Goal: Information Seeking & Learning: Check status

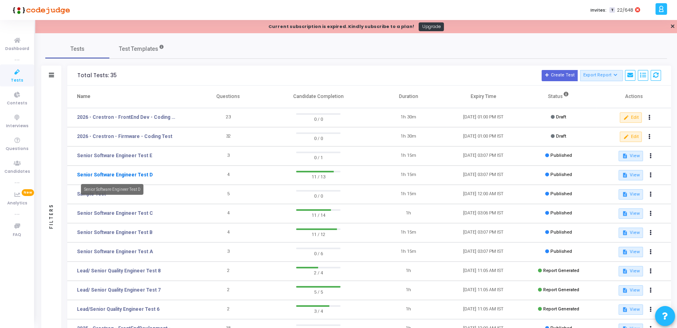
click at [141, 176] on link "Senior Software Engineer Test D" at bounding box center [115, 174] width 76 height 7
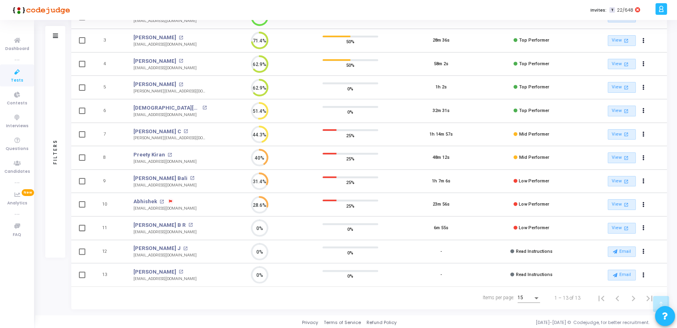
scroll to position [29, 0]
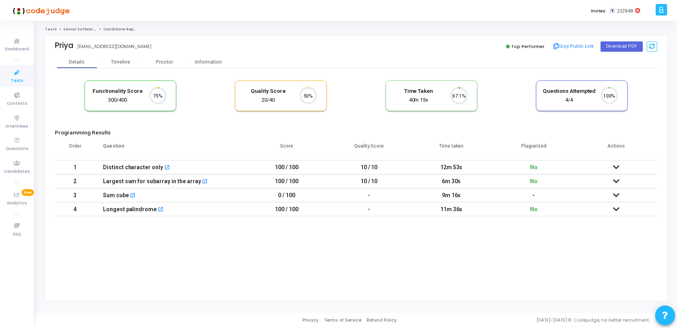
scroll to position [17, 20]
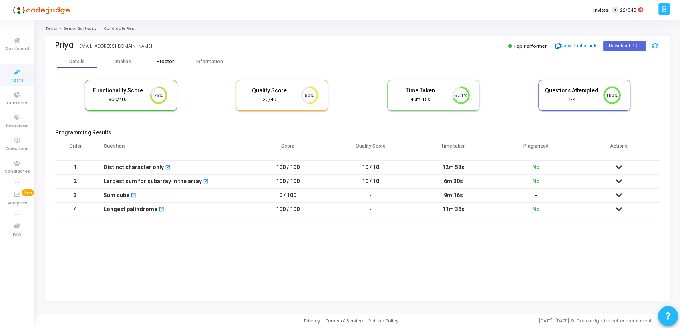
click at [163, 62] on div "Proctor" at bounding box center [165, 62] width 44 height 6
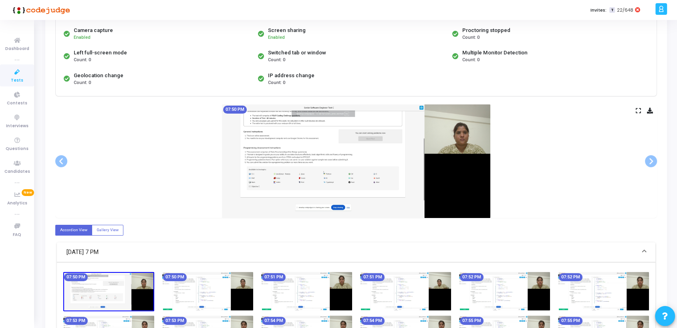
scroll to position [157, 0]
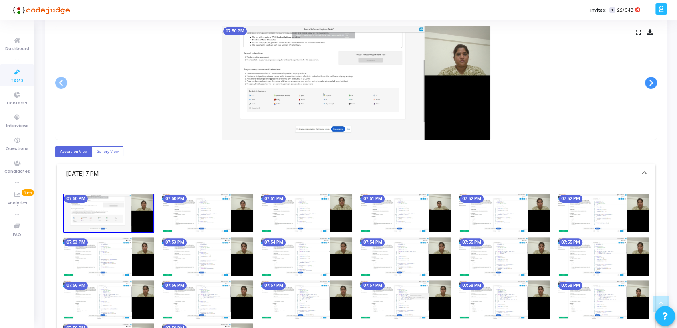
click at [648, 80] on span at bounding box center [651, 83] width 12 height 12
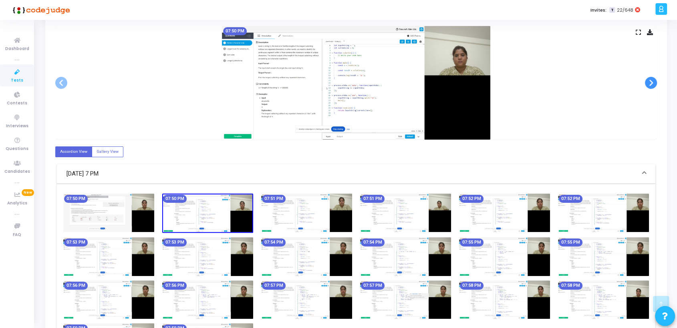
click at [648, 80] on span at bounding box center [651, 83] width 12 height 12
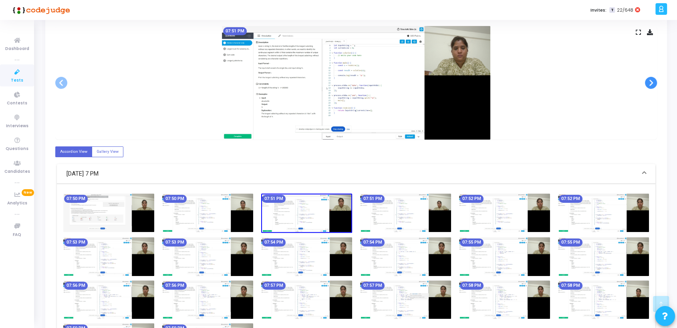
click at [648, 80] on span at bounding box center [651, 83] width 12 height 12
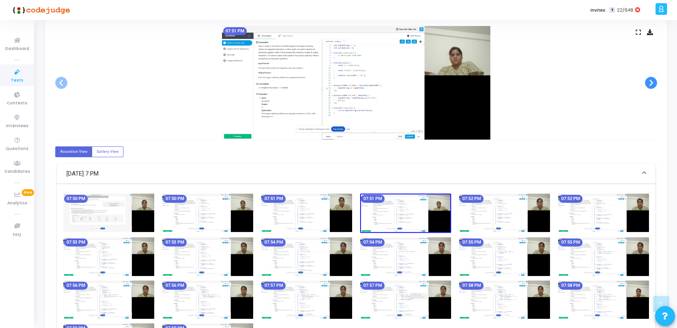
click at [649, 78] on span at bounding box center [651, 83] width 12 height 12
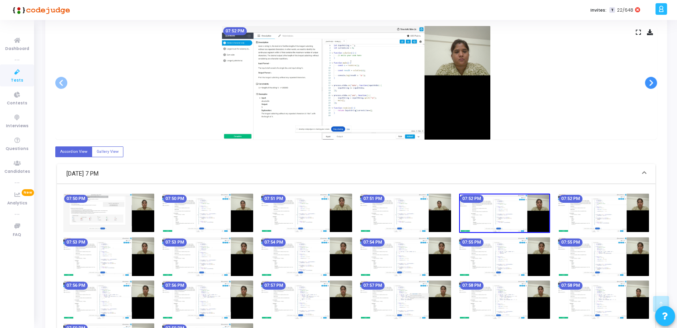
click at [649, 78] on span at bounding box center [651, 83] width 12 height 12
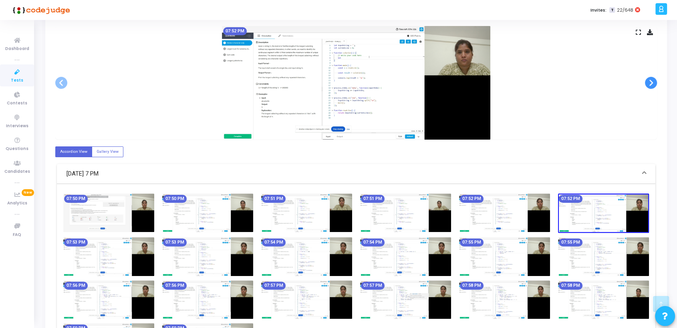
click at [649, 78] on span at bounding box center [651, 83] width 12 height 12
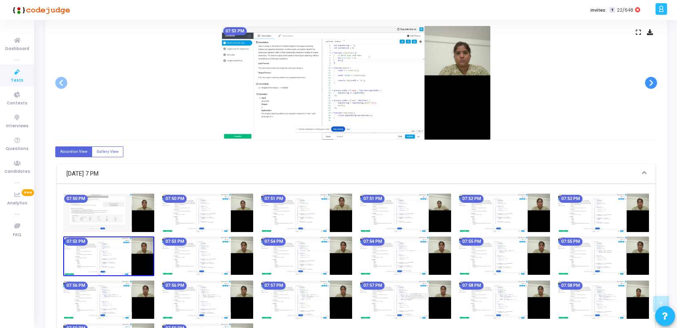
click at [650, 78] on span at bounding box center [651, 83] width 12 height 12
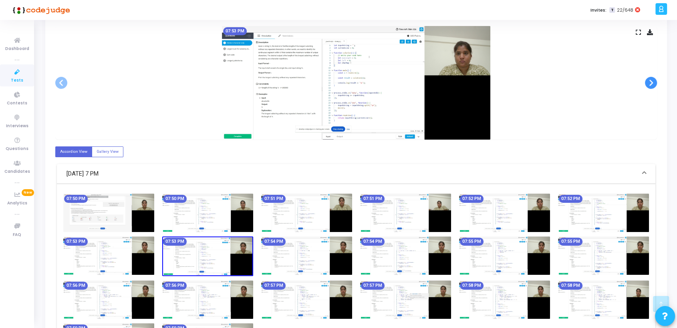
click at [650, 78] on span at bounding box center [651, 83] width 12 height 12
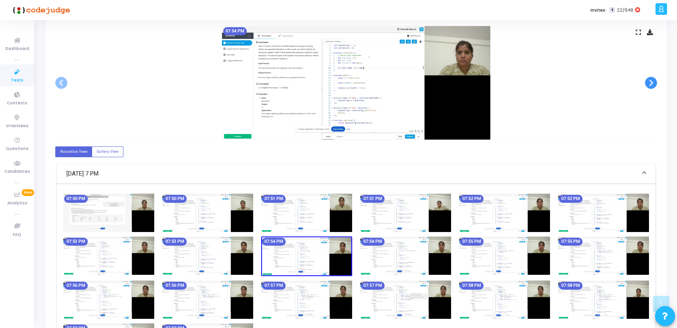
click at [650, 78] on span at bounding box center [651, 83] width 12 height 12
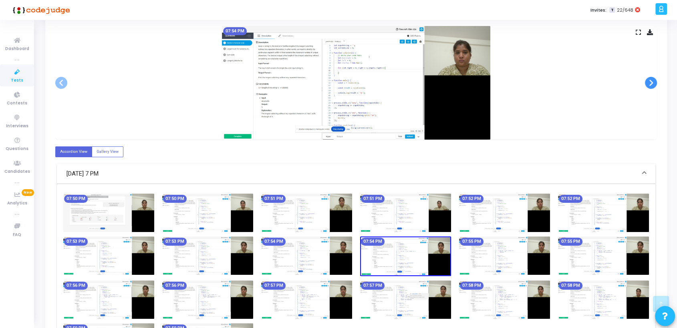
click at [650, 78] on span at bounding box center [651, 83] width 12 height 12
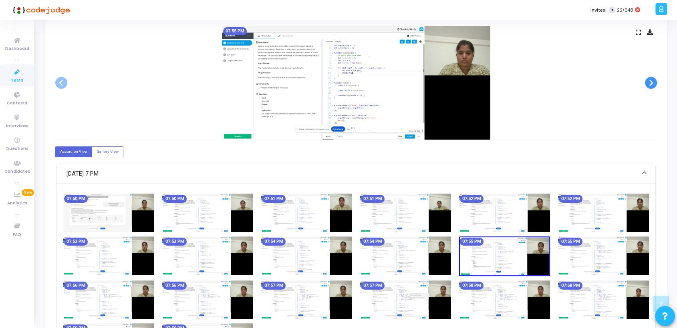
click at [650, 78] on span at bounding box center [651, 83] width 12 height 12
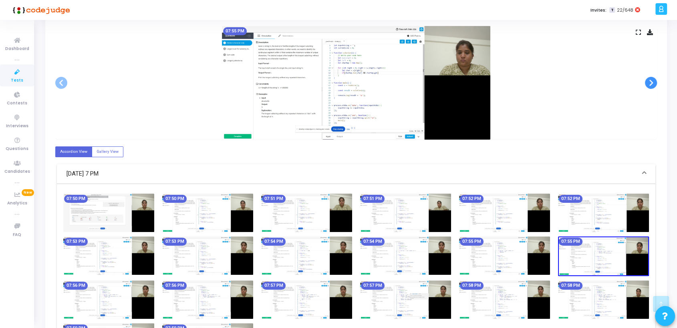
click at [650, 78] on span at bounding box center [651, 83] width 12 height 12
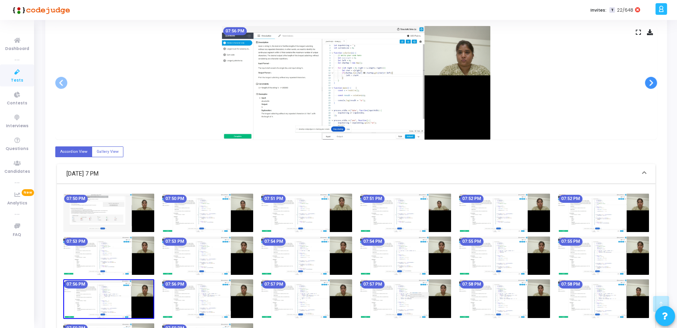
click at [650, 78] on span at bounding box center [651, 83] width 12 height 12
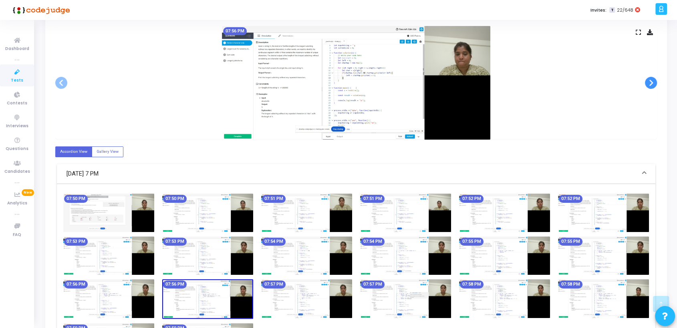
click at [650, 78] on span at bounding box center [651, 83] width 12 height 12
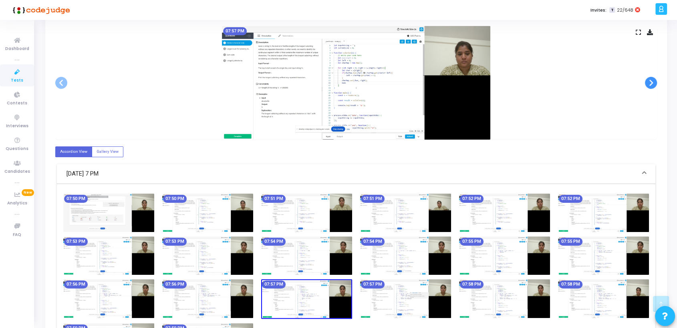
click at [650, 78] on span at bounding box center [651, 83] width 12 height 12
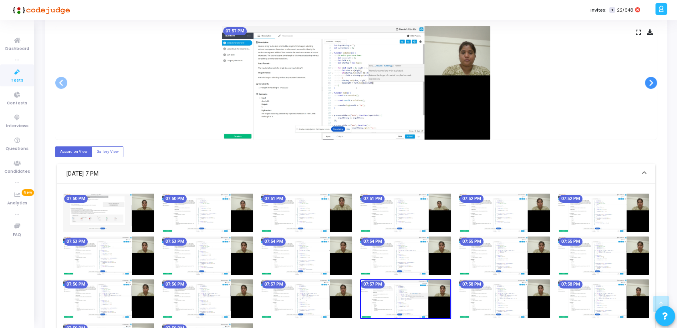
click at [650, 78] on span at bounding box center [651, 83] width 12 height 12
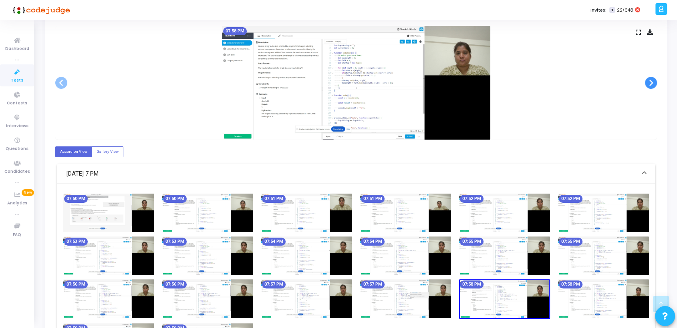
click at [650, 78] on span at bounding box center [651, 83] width 12 height 12
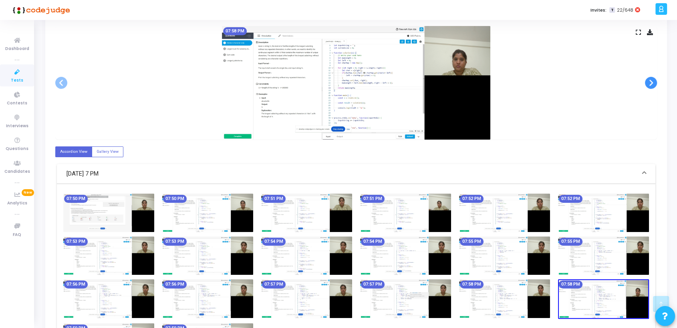
click at [650, 78] on span at bounding box center [651, 83] width 12 height 12
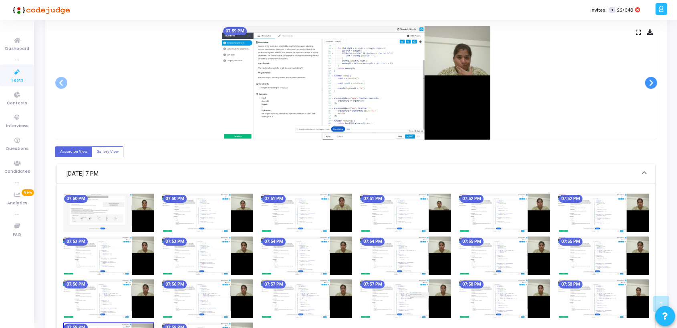
click at [650, 78] on span at bounding box center [651, 83] width 12 height 12
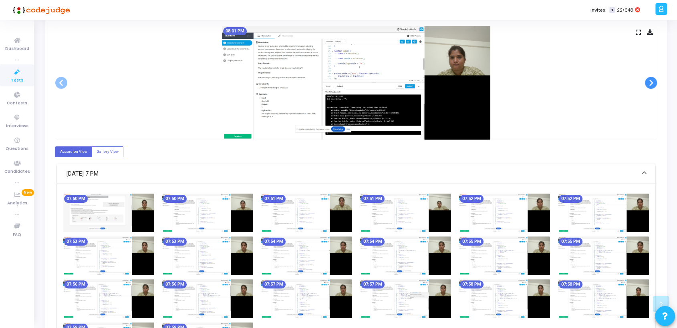
click at [650, 78] on span at bounding box center [651, 83] width 12 height 12
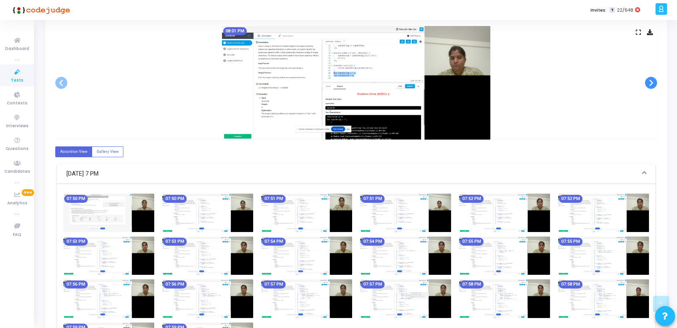
click at [650, 78] on span at bounding box center [651, 83] width 12 height 12
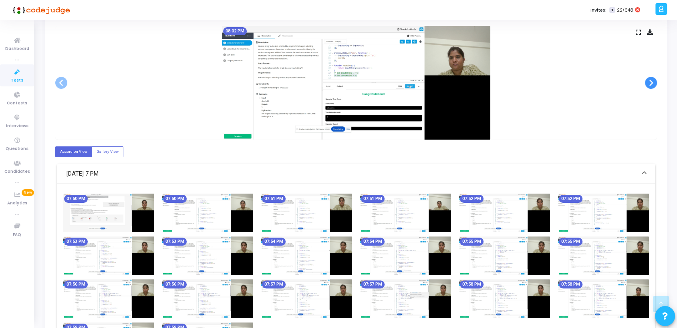
click at [650, 78] on span at bounding box center [651, 83] width 12 height 12
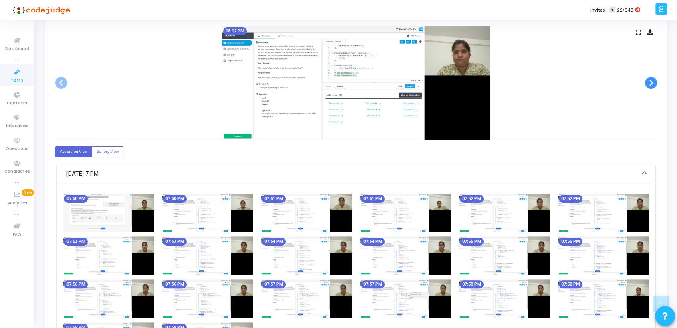
click at [650, 78] on span at bounding box center [651, 83] width 12 height 12
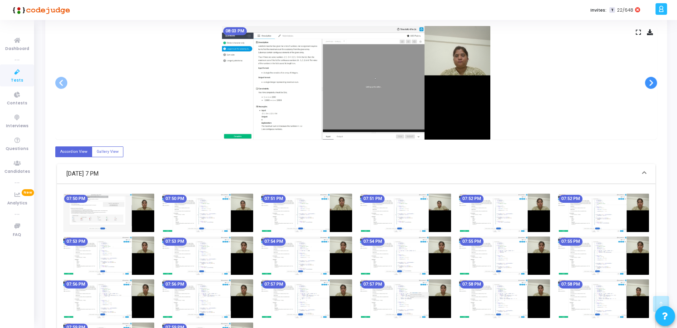
click at [652, 80] on span at bounding box center [651, 83] width 12 height 12
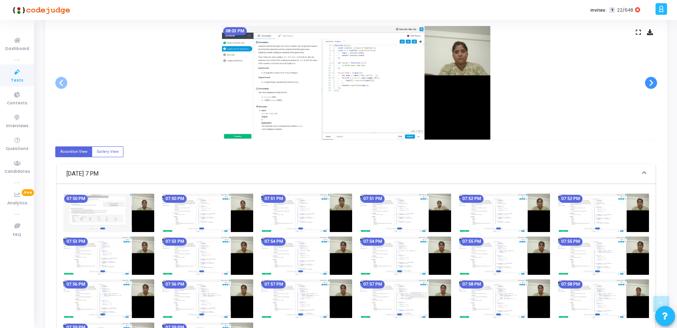
click at [652, 80] on span at bounding box center [651, 83] width 12 height 12
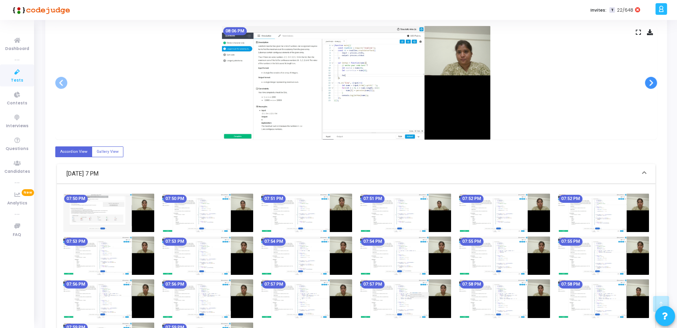
click at [652, 80] on span at bounding box center [651, 83] width 12 height 12
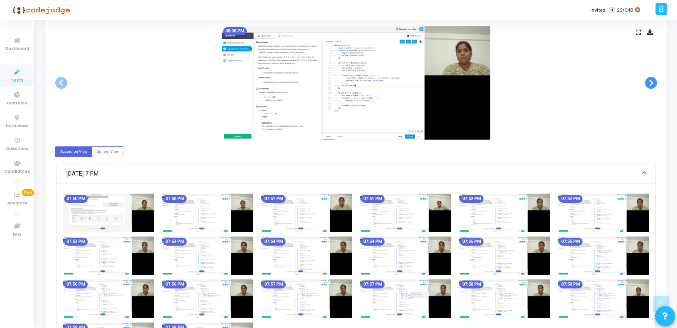
click at [652, 80] on span at bounding box center [651, 83] width 12 height 12
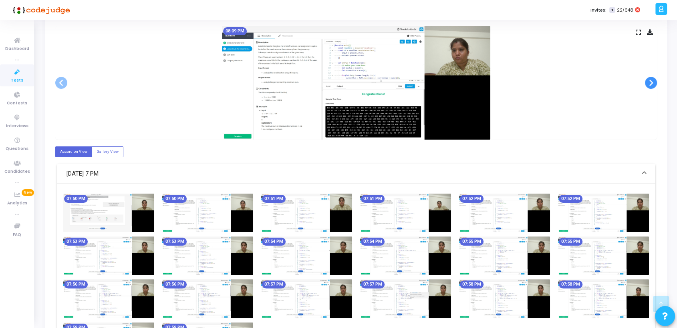
click at [652, 80] on span at bounding box center [651, 83] width 12 height 12
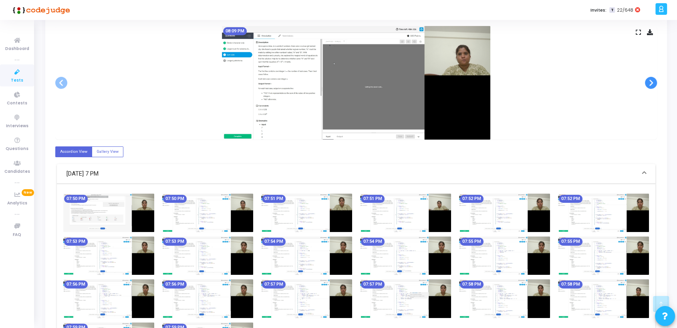
click at [652, 80] on span at bounding box center [651, 83] width 12 height 12
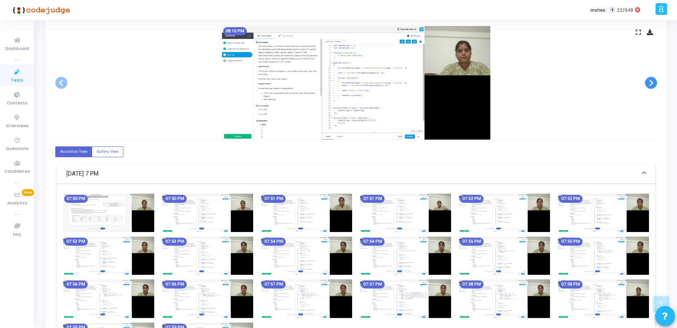
click at [652, 80] on span at bounding box center [651, 83] width 12 height 12
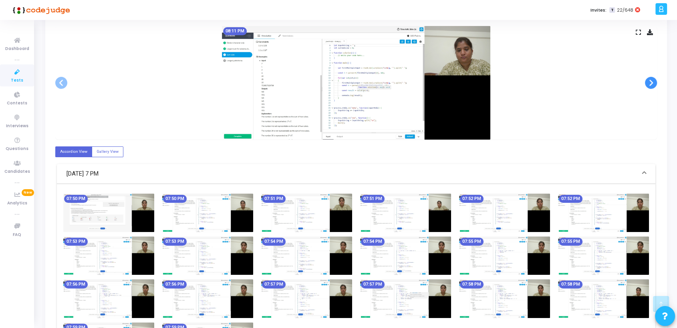
click at [652, 80] on span at bounding box center [651, 83] width 12 height 12
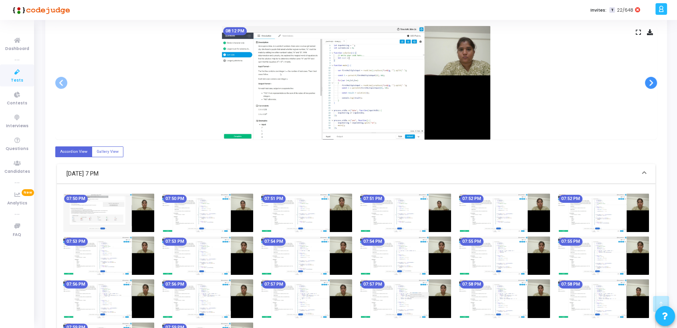
click at [652, 80] on span at bounding box center [651, 83] width 12 height 12
click at [645, 82] on span at bounding box center [651, 83] width 12 height 12
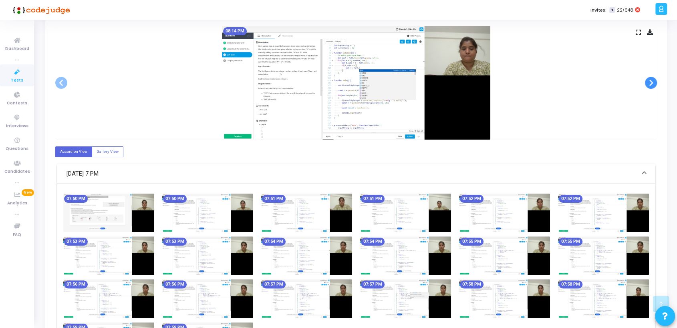
click at [645, 82] on span at bounding box center [651, 83] width 12 height 12
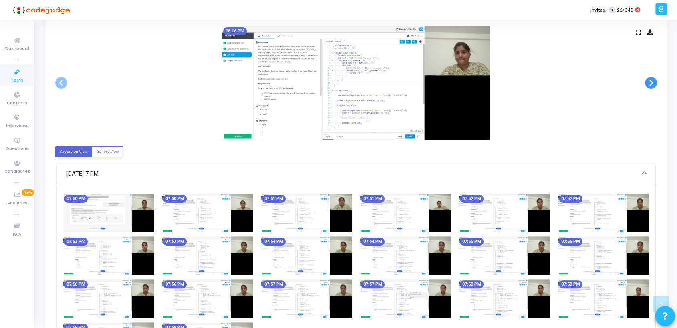
click at [645, 82] on span at bounding box center [651, 83] width 12 height 12
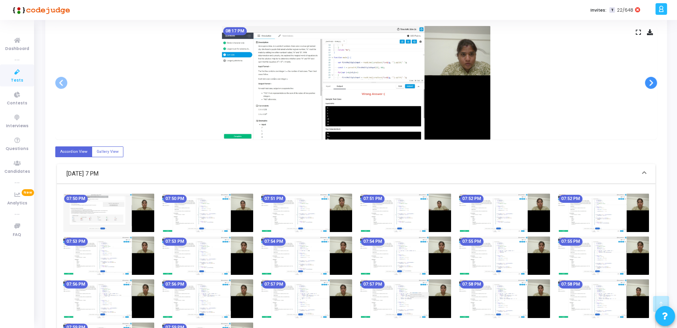
click at [645, 82] on span at bounding box center [651, 83] width 12 height 12
click at [646, 83] on span at bounding box center [651, 83] width 12 height 12
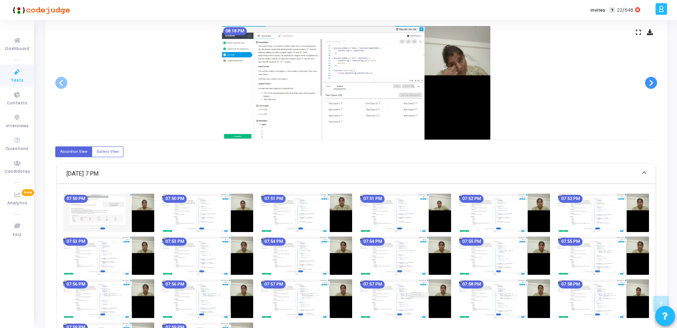
click at [646, 83] on span at bounding box center [651, 83] width 12 height 12
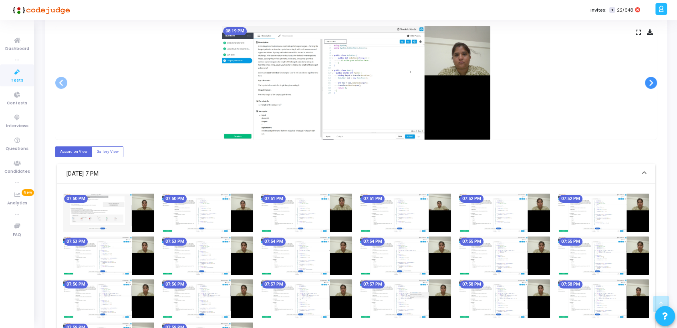
click at [646, 83] on span at bounding box center [651, 83] width 12 height 12
click at [653, 82] on span at bounding box center [651, 83] width 12 height 12
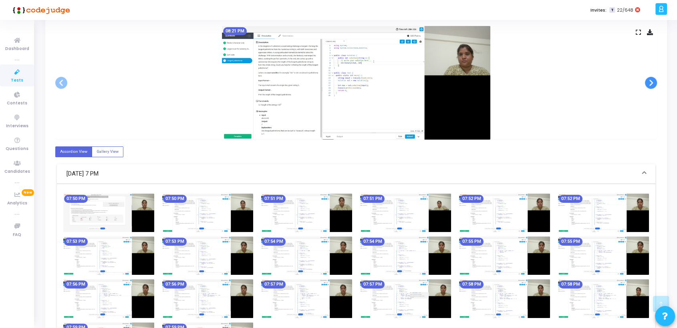
click at [653, 82] on span at bounding box center [651, 83] width 12 height 12
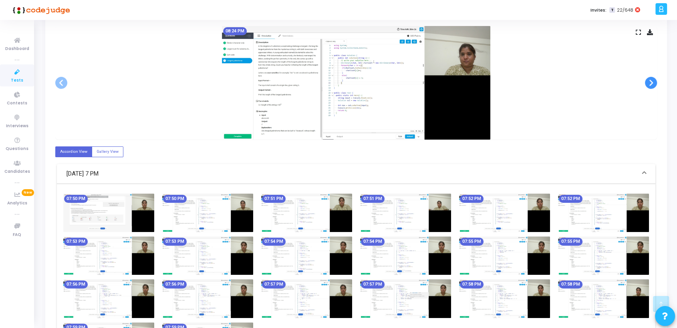
click at [653, 82] on span at bounding box center [651, 83] width 12 height 12
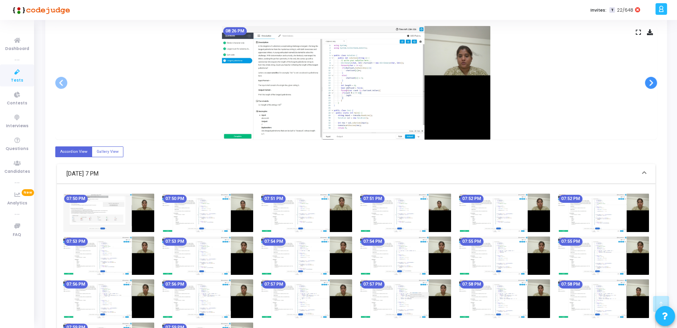
click at [653, 82] on span at bounding box center [651, 83] width 12 height 12
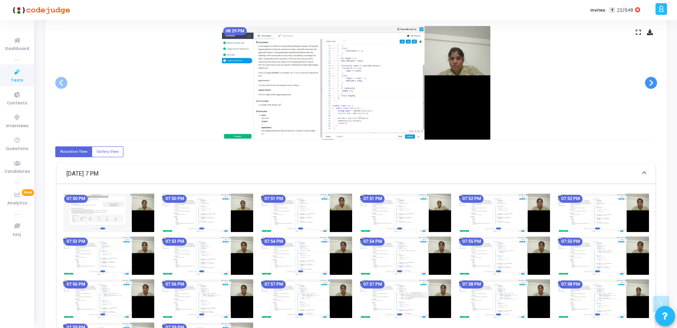
click at [653, 82] on span at bounding box center [651, 83] width 12 height 12
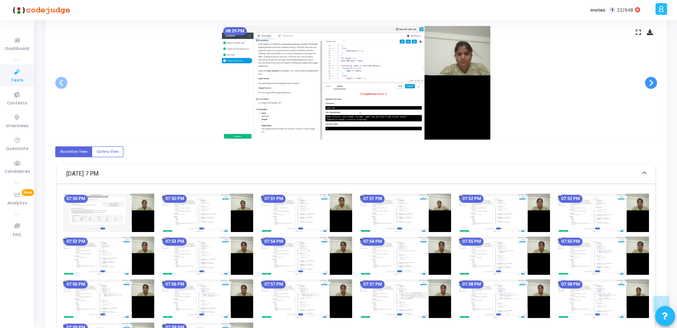
click at [653, 82] on span at bounding box center [651, 83] width 12 height 12
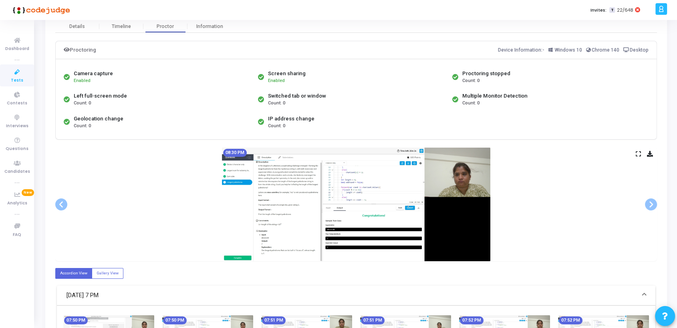
scroll to position [0, 0]
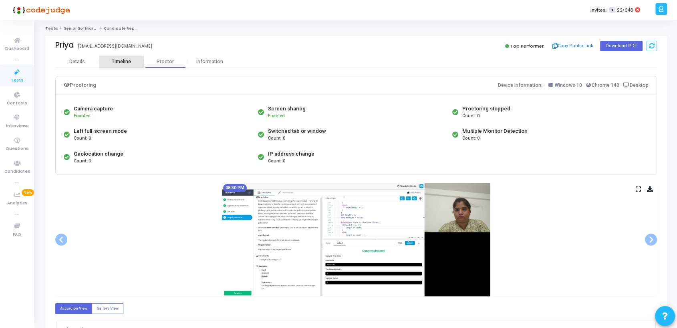
click at [125, 60] on div "Timeline" at bounding box center [121, 62] width 19 height 6
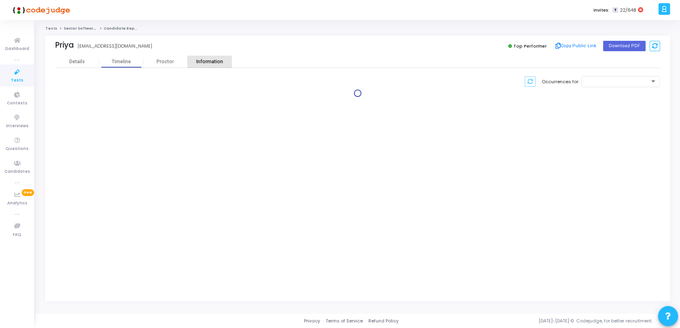
click at [216, 62] on div "Information" at bounding box center [209, 62] width 44 height 6
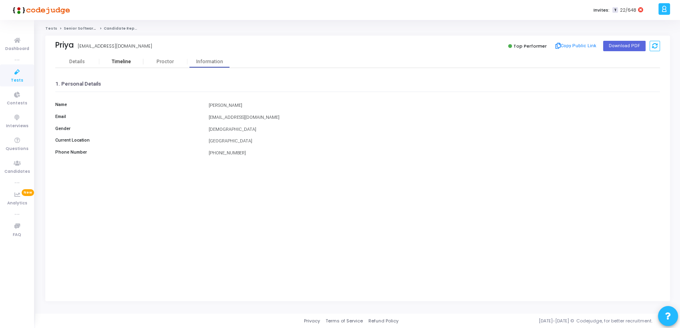
click at [112, 62] on div "Timeline" at bounding box center [121, 62] width 19 height 6
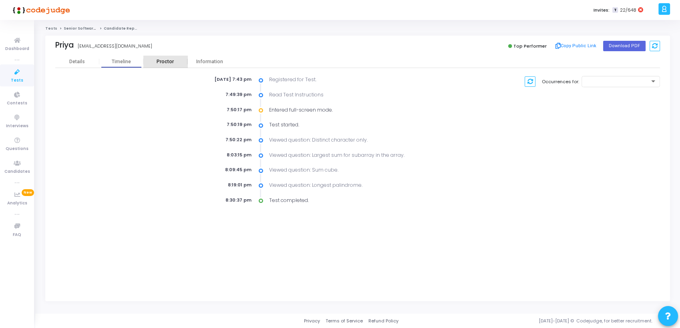
click at [170, 62] on div "Proctor" at bounding box center [165, 62] width 44 height 6
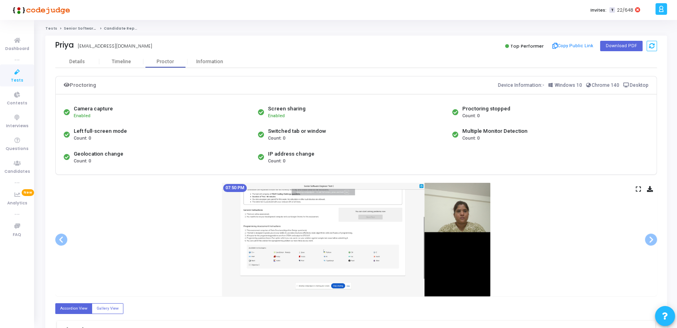
drag, startPoint x: 676, startPoint y: 95, endPoint x: 680, endPoint y: 150, distance: 55.0
click at [677, 150] on html "</div></div> A Anil Billings Subscribe to a plan of your choice Settings Accoun…" at bounding box center [338, 164] width 677 height 328
drag, startPoint x: 680, startPoint y: 150, endPoint x: 673, endPoint y: 185, distance: 35.3
click at [211, 62] on div "Information" at bounding box center [209, 62] width 44 height 6
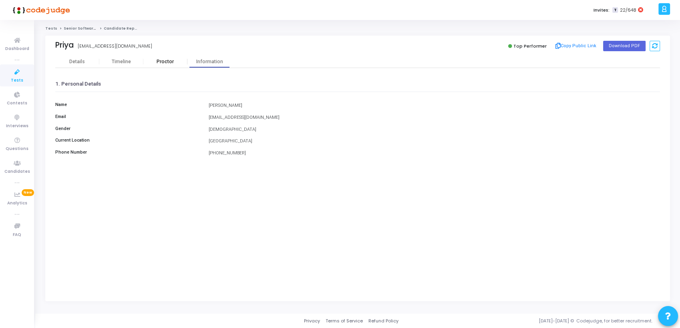
click at [172, 64] on div "Proctor" at bounding box center [165, 62] width 44 height 6
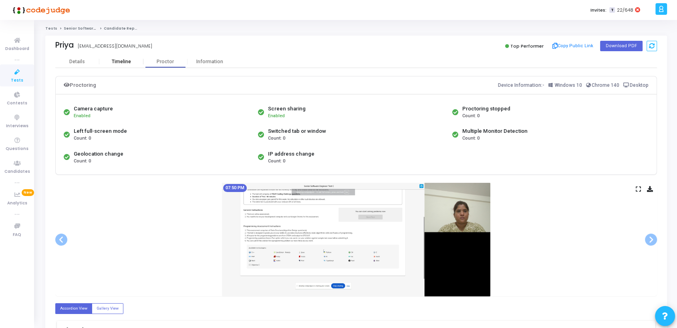
click at [123, 65] on div "Timeline" at bounding box center [121, 62] width 44 height 12
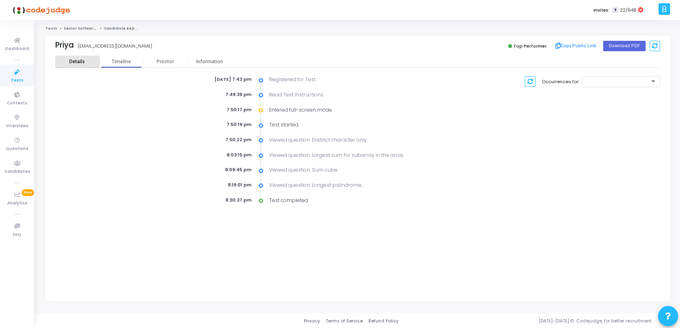
click at [80, 64] on div "Details" at bounding box center [77, 62] width 16 height 6
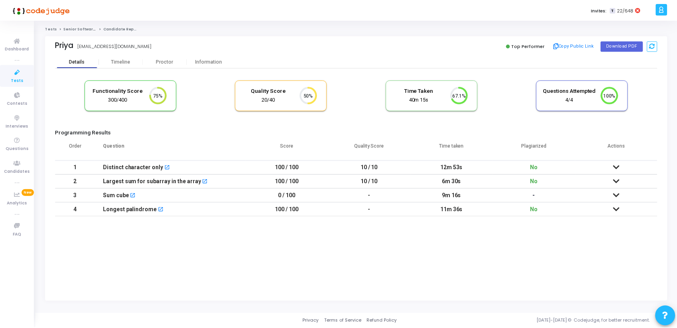
scroll to position [17, 20]
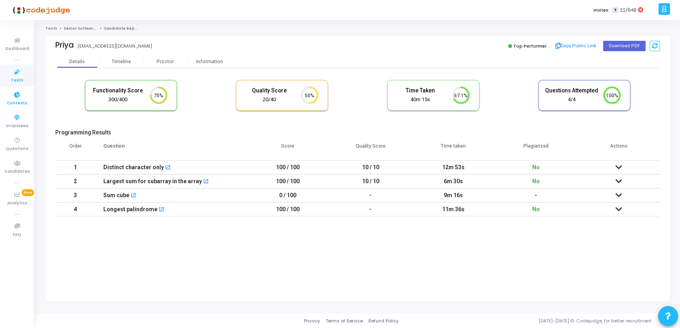
click at [20, 96] on icon at bounding box center [17, 95] width 17 height 10
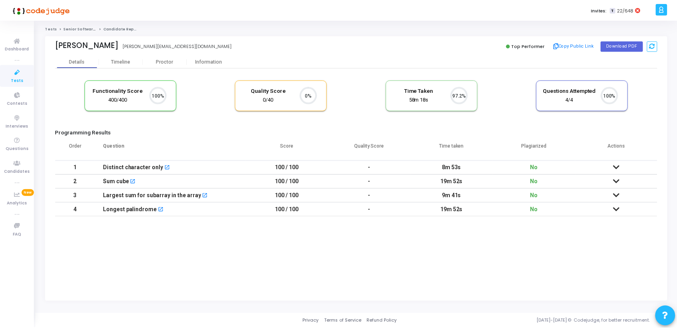
scroll to position [17, 20]
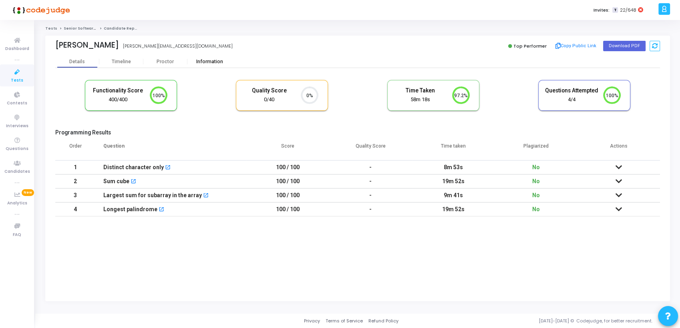
click at [207, 61] on div "Information" at bounding box center [209, 62] width 44 height 6
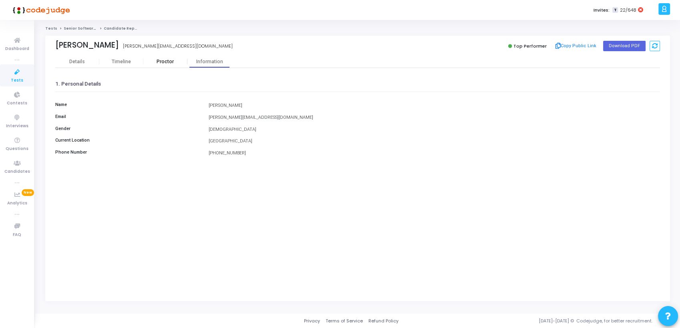
click at [172, 59] on div "Proctor" at bounding box center [165, 62] width 44 height 6
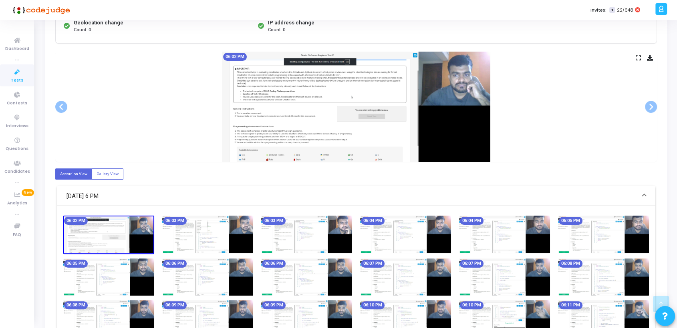
scroll to position [128, 0]
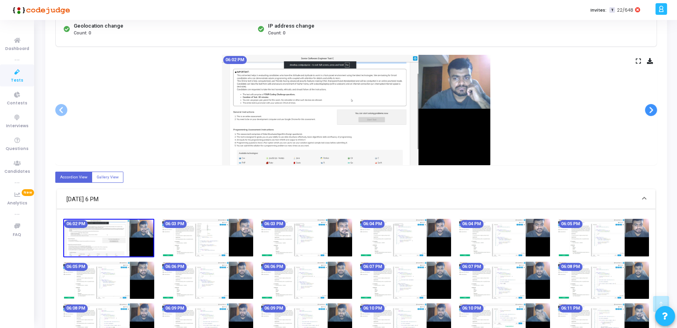
click at [648, 109] on span at bounding box center [651, 110] width 12 height 12
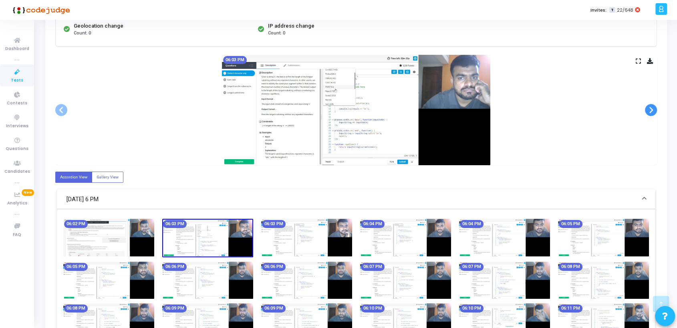
click at [648, 109] on span at bounding box center [651, 110] width 12 height 12
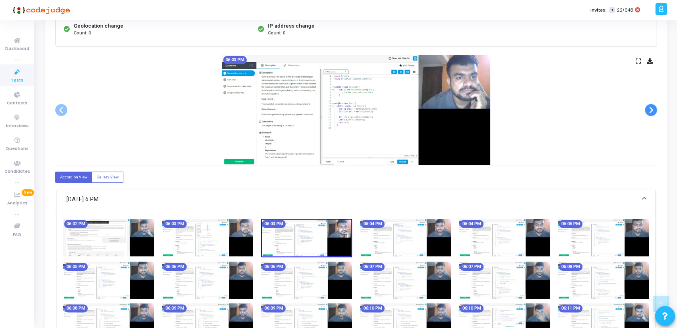
click at [648, 109] on span at bounding box center [651, 110] width 12 height 12
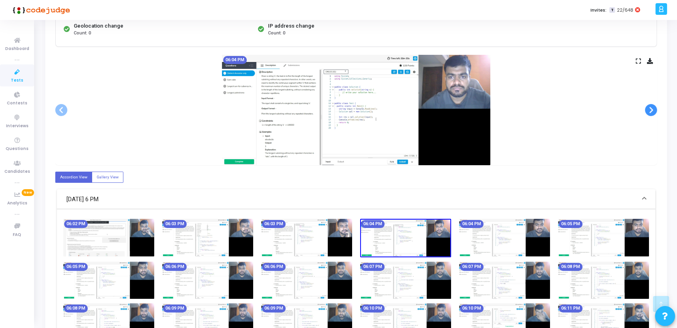
click at [648, 109] on span at bounding box center [651, 110] width 12 height 12
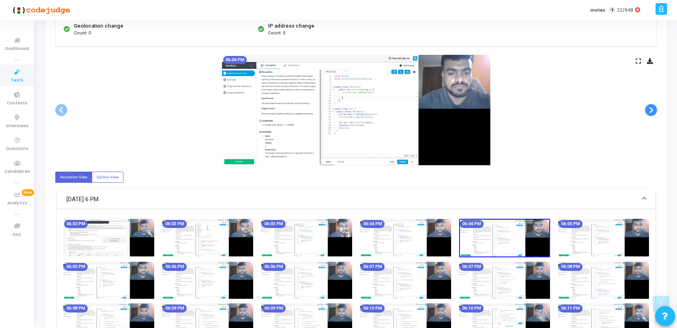
click at [648, 109] on span at bounding box center [651, 110] width 12 height 12
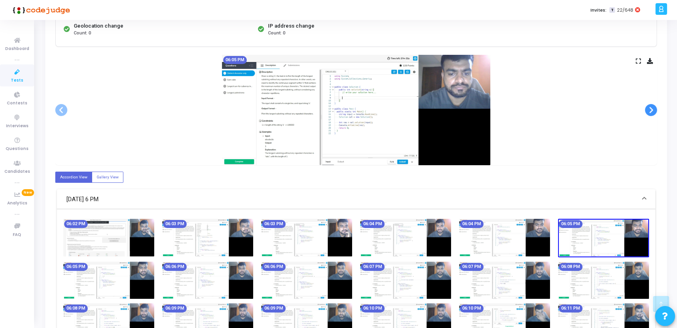
click at [649, 109] on span at bounding box center [651, 110] width 12 height 12
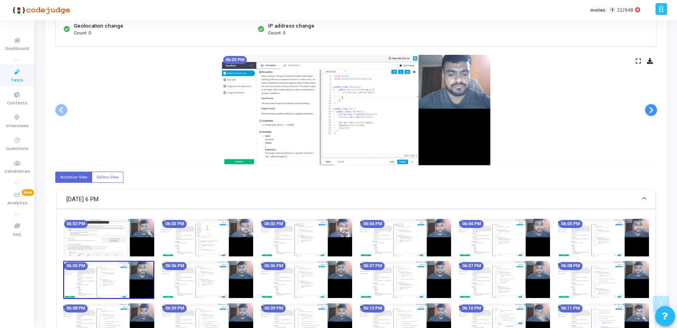
click at [649, 109] on span at bounding box center [651, 110] width 12 height 12
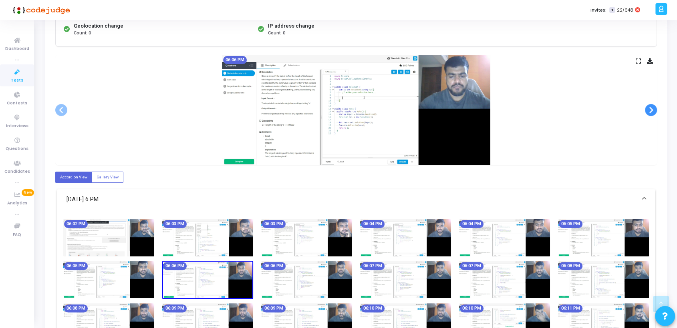
click at [649, 109] on span at bounding box center [651, 110] width 12 height 12
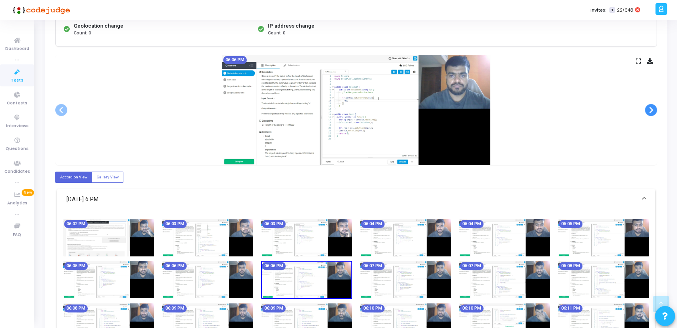
click at [649, 109] on span at bounding box center [651, 110] width 12 height 12
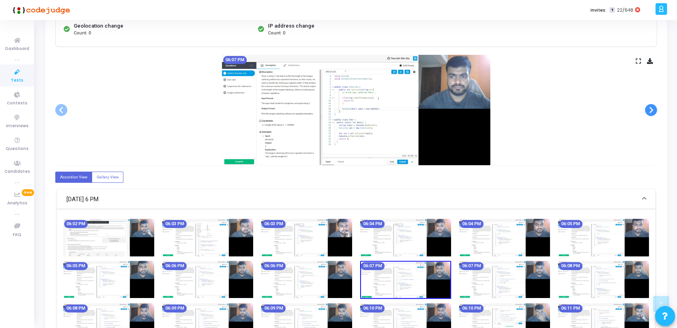
click at [649, 109] on span at bounding box center [651, 110] width 12 height 12
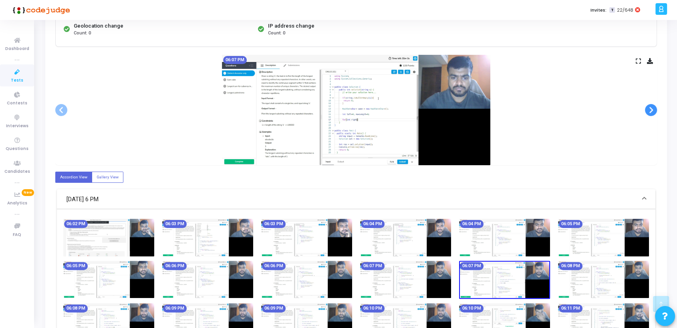
click at [649, 109] on span at bounding box center [651, 110] width 12 height 12
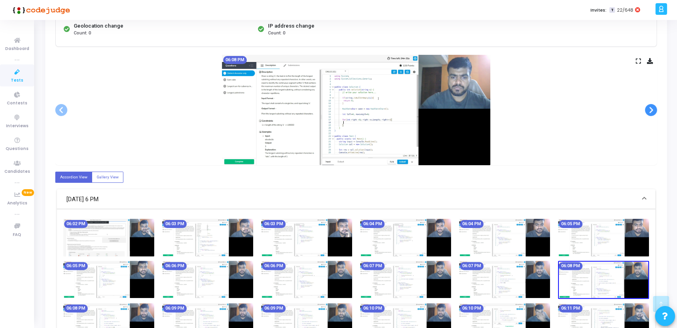
click at [649, 109] on span at bounding box center [651, 110] width 12 height 12
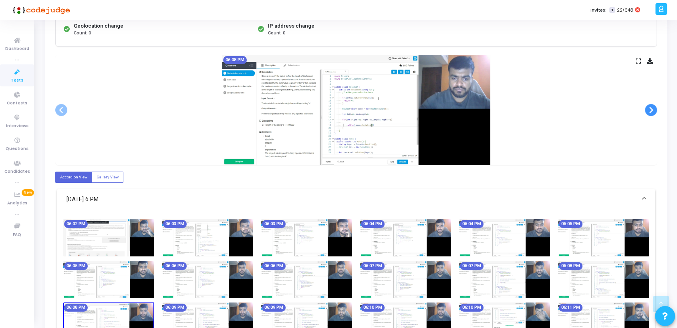
click at [649, 109] on span at bounding box center [651, 110] width 12 height 12
click at [650, 109] on span at bounding box center [651, 110] width 12 height 12
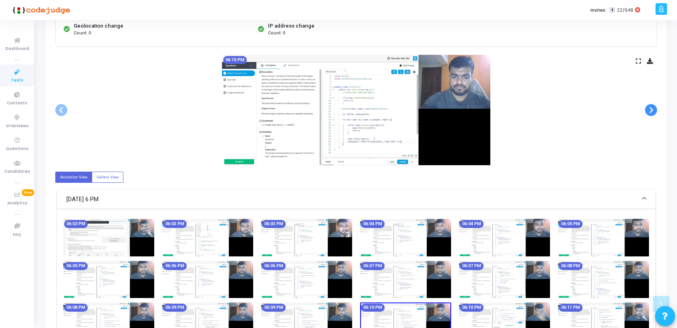
click at [650, 109] on span at bounding box center [651, 110] width 12 height 12
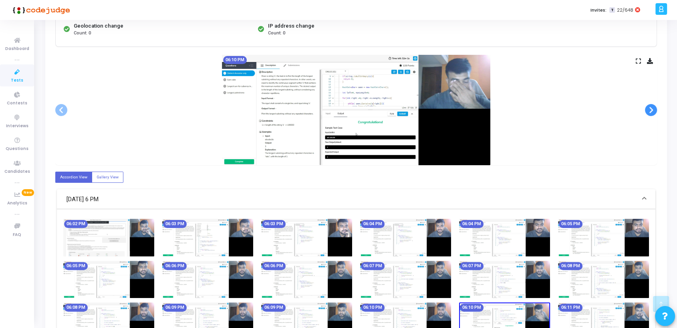
click at [650, 109] on span at bounding box center [651, 110] width 12 height 12
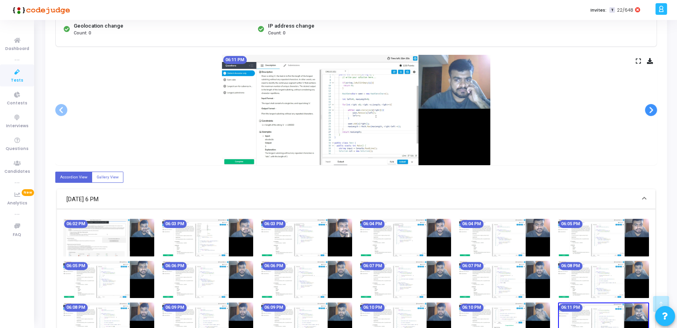
click at [650, 109] on span at bounding box center [651, 110] width 12 height 12
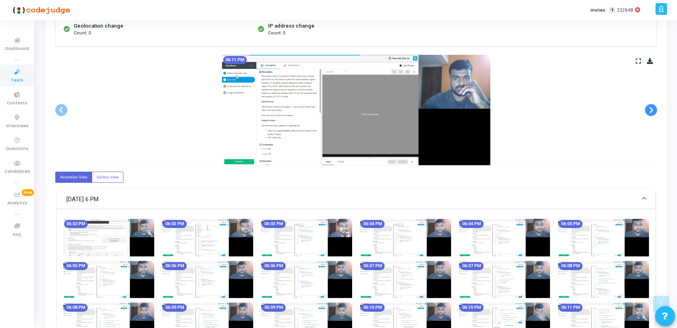
click at [650, 109] on span at bounding box center [651, 110] width 12 height 12
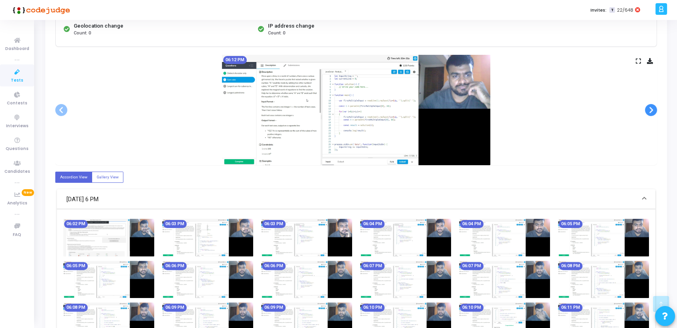
click at [650, 109] on span at bounding box center [651, 110] width 12 height 12
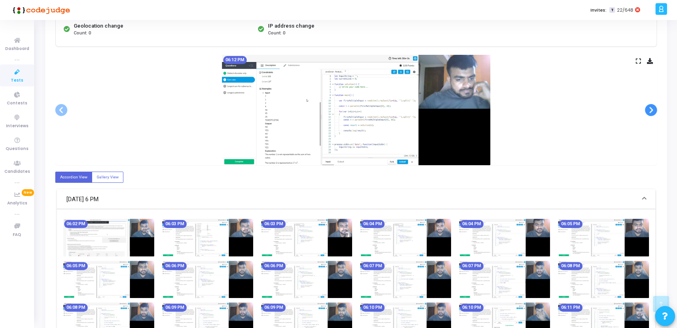
click at [650, 109] on span at bounding box center [651, 110] width 12 height 12
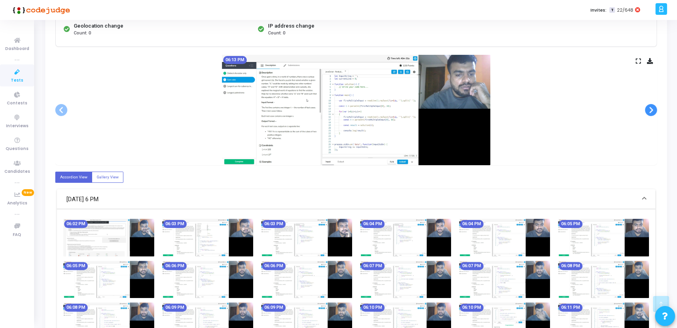
click at [650, 110] on span at bounding box center [651, 110] width 12 height 12
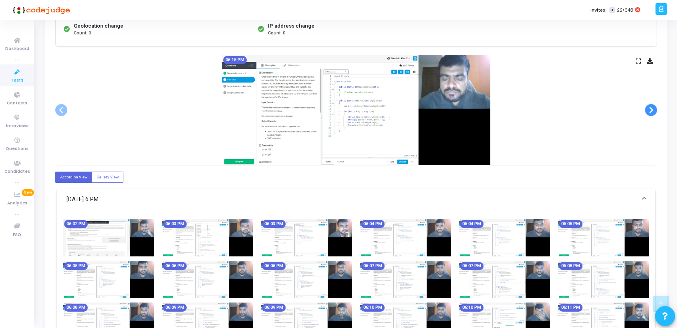
click at [650, 110] on span at bounding box center [651, 110] width 12 height 12
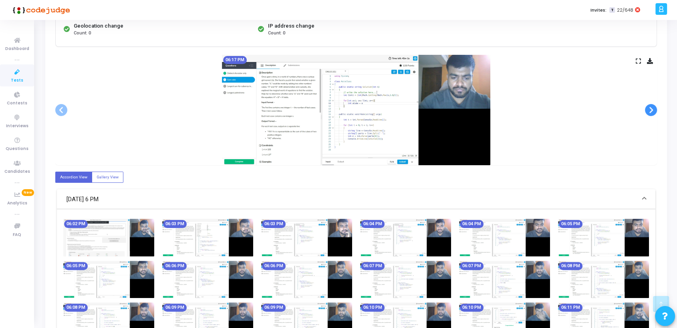
click at [650, 110] on span at bounding box center [651, 110] width 12 height 12
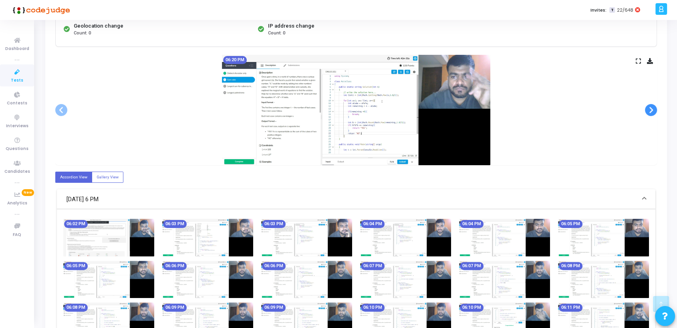
click at [650, 110] on span at bounding box center [651, 110] width 12 height 12
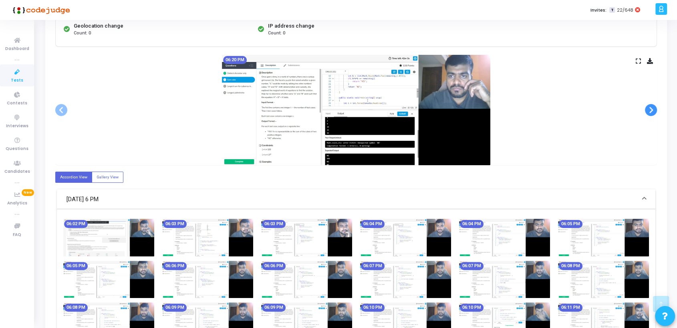
click at [650, 110] on span at bounding box center [651, 110] width 12 height 12
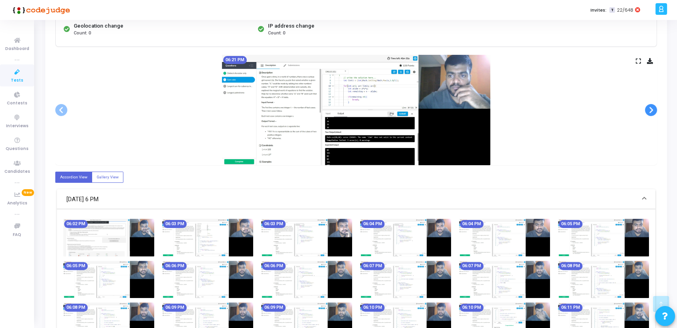
click at [650, 110] on span at bounding box center [651, 110] width 12 height 12
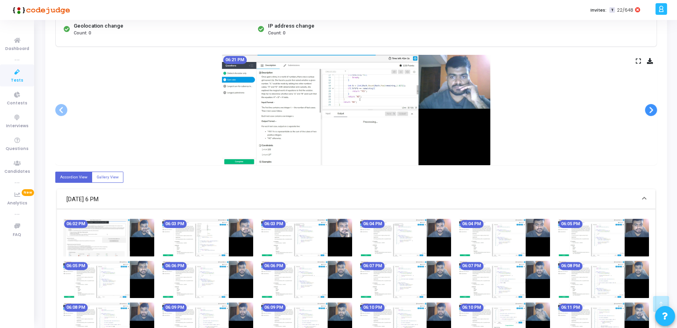
click at [650, 110] on span at bounding box center [651, 110] width 12 height 12
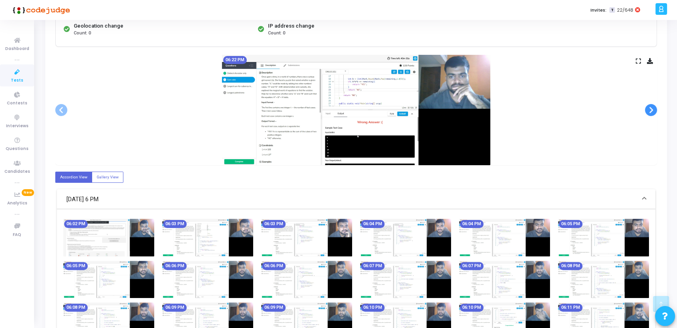
click at [650, 110] on span at bounding box center [651, 110] width 12 height 12
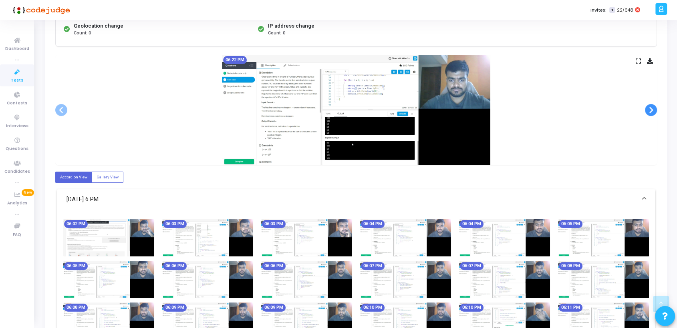
click at [650, 110] on span at bounding box center [651, 110] width 12 height 12
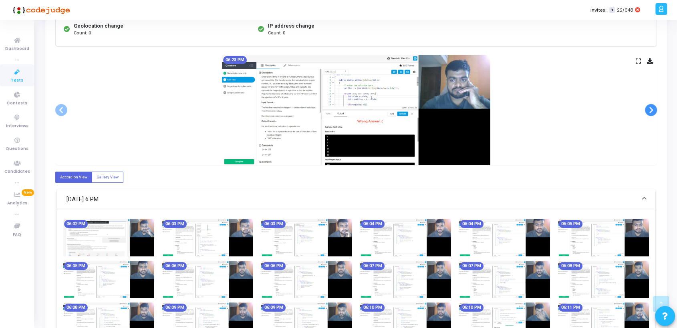
click at [650, 110] on span at bounding box center [651, 110] width 12 height 12
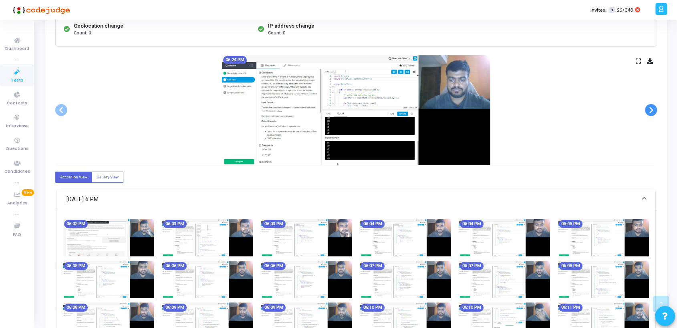
click at [650, 110] on span at bounding box center [651, 110] width 12 height 12
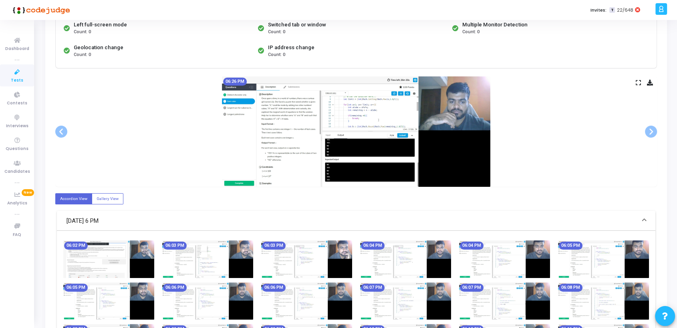
scroll to position [102, 0]
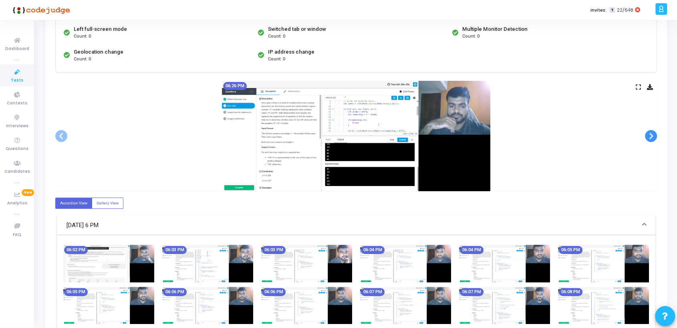
click at [650, 136] on span at bounding box center [651, 136] width 12 height 12
click at [650, 133] on span at bounding box center [651, 136] width 12 height 12
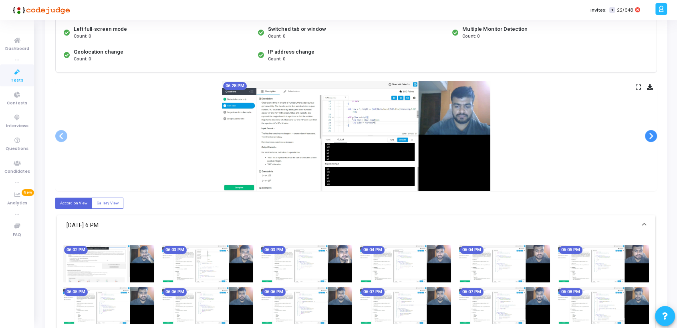
click at [650, 133] on span at bounding box center [651, 136] width 12 height 12
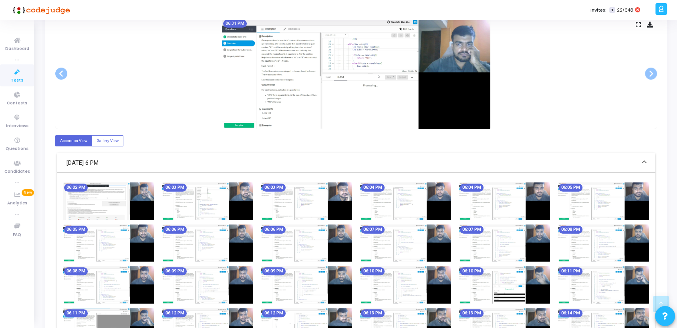
scroll to position [0, 0]
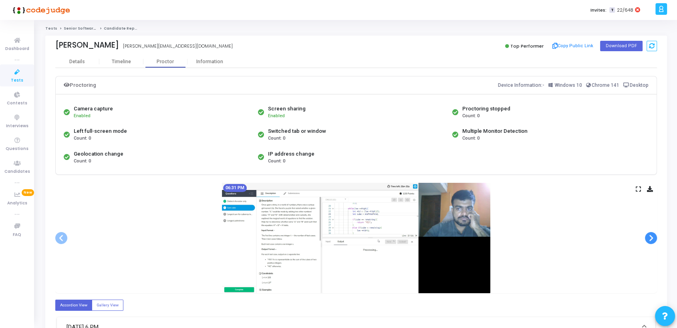
click at [650, 237] on span at bounding box center [651, 238] width 12 height 12
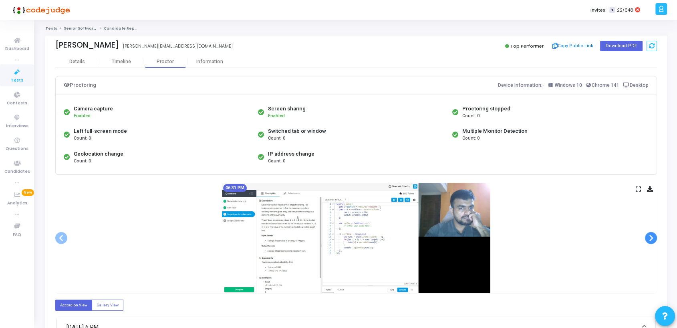
click at [650, 237] on span at bounding box center [651, 238] width 12 height 12
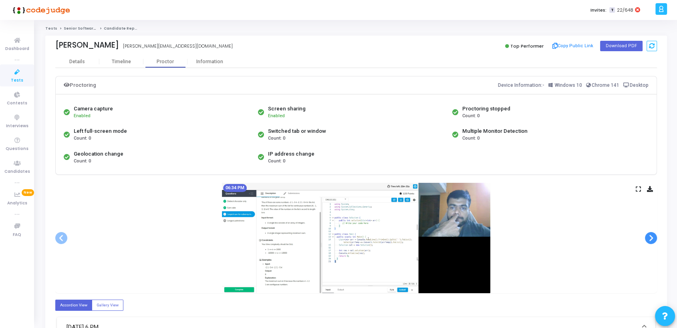
click at [650, 237] on span at bounding box center [651, 238] width 12 height 12
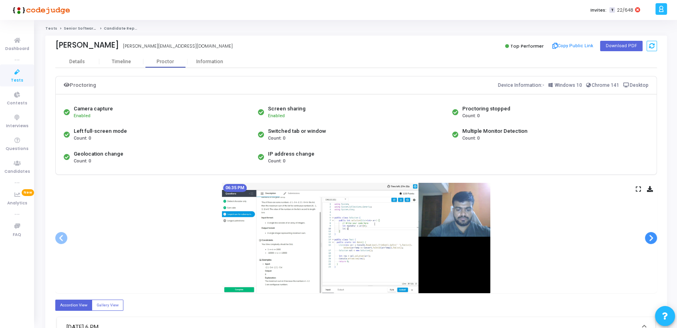
click at [650, 237] on span at bounding box center [651, 238] width 12 height 12
drag, startPoint x: 676, startPoint y: 23, endPoint x: 678, endPoint y: 87, distance: 64.1
click at [677, 87] on html "</div></div> A [PERSON_NAME] Subscribe to a plan of your choice Settings Accoun…" at bounding box center [338, 164] width 677 height 328
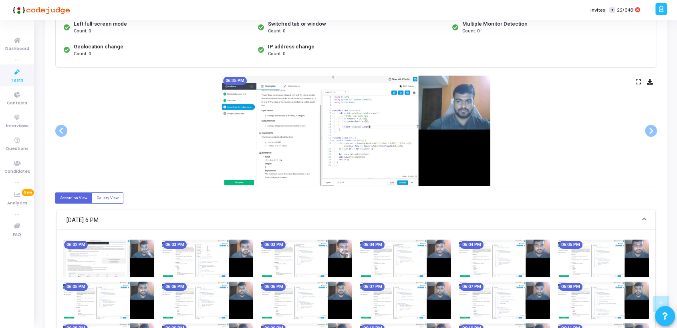
scroll to position [166, 0]
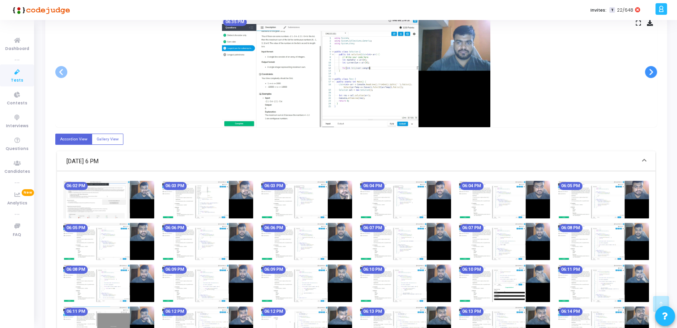
click at [655, 69] on span at bounding box center [651, 72] width 12 height 12
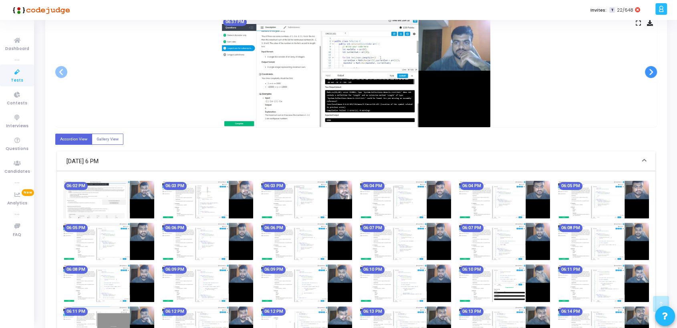
click at [655, 69] on span at bounding box center [651, 72] width 12 height 12
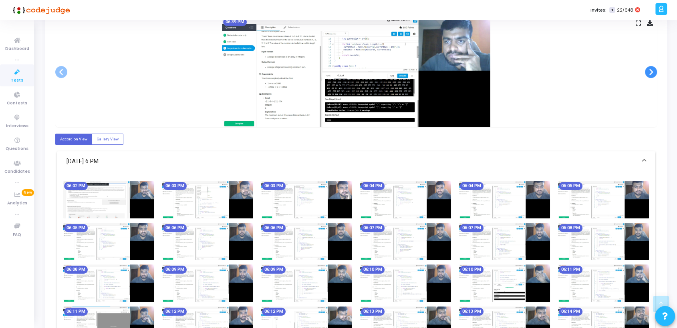
click at [654, 69] on span at bounding box center [651, 72] width 12 height 12
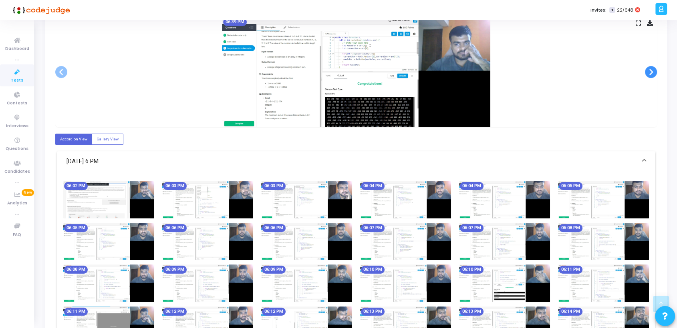
click at [652, 72] on span at bounding box center [651, 72] width 12 height 12
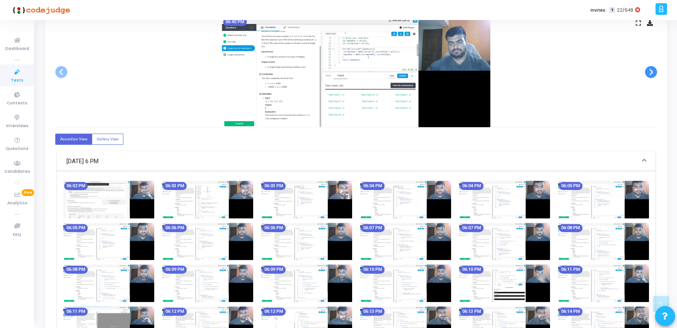
click at [652, 72] on span at bounding box center [651, 72] width 12 height 12
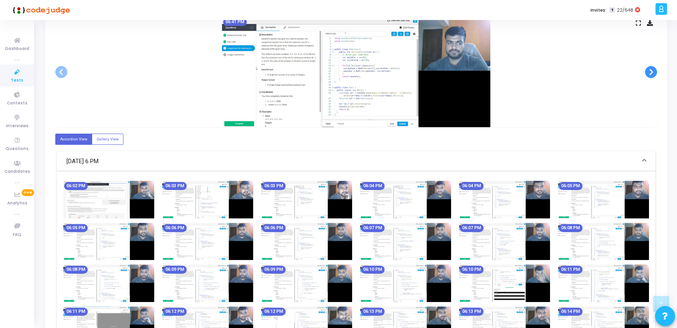
click at [652, 72] on span at bounding box center [651, 72] width 12 height 12
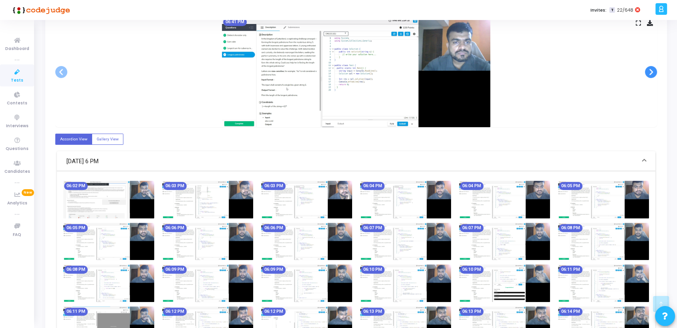
click at [652, 72] on span at bounding box center [651, 72] width 12 height 12
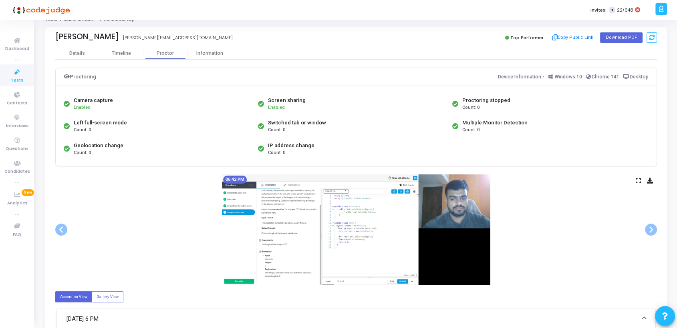
scroll to position [3, 0]
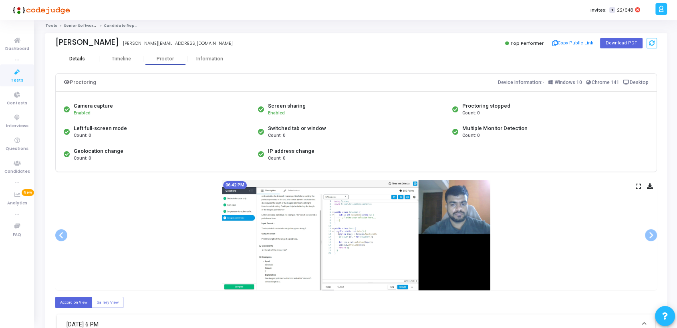
click at [78, 61] on div "Details" at bounding box center [77, 59] width 16 height 6
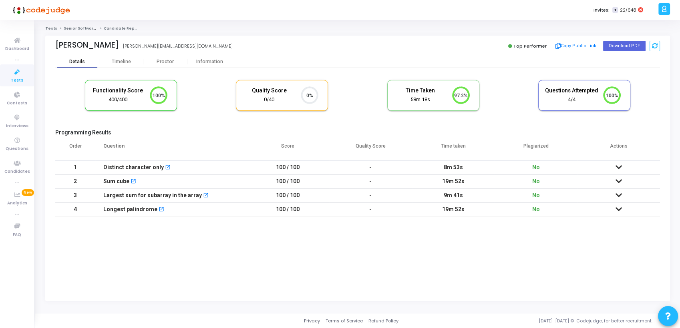
scroll to position [3, 4]
click at [117, 63] on div "Timeline" at bounding box center [121, 62] width 19 height 6
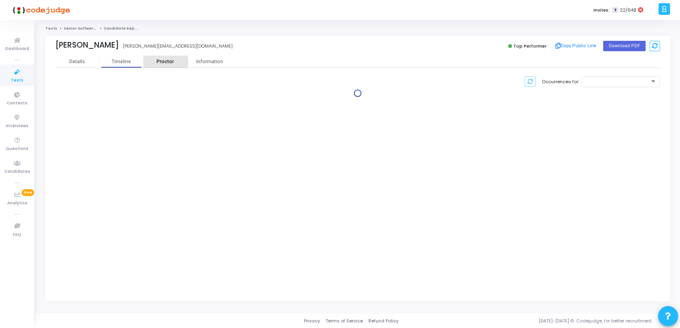
click at [162, 62] on div "Proctor" at bounding box center [165, 62] width 44 height 6
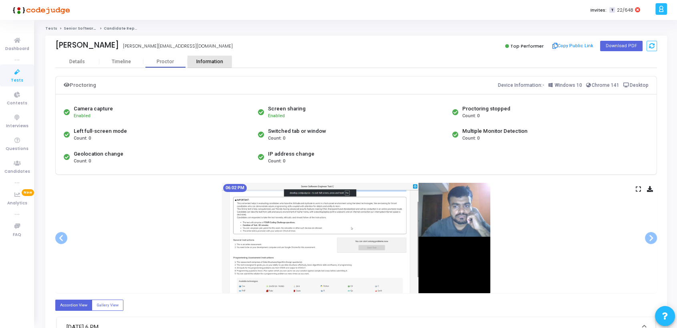
click at [205, 62] on div "Information" at bounding box center [209, 62] width 44 height 6
